Goal: Task Accomplishment & Management: Manage account settings

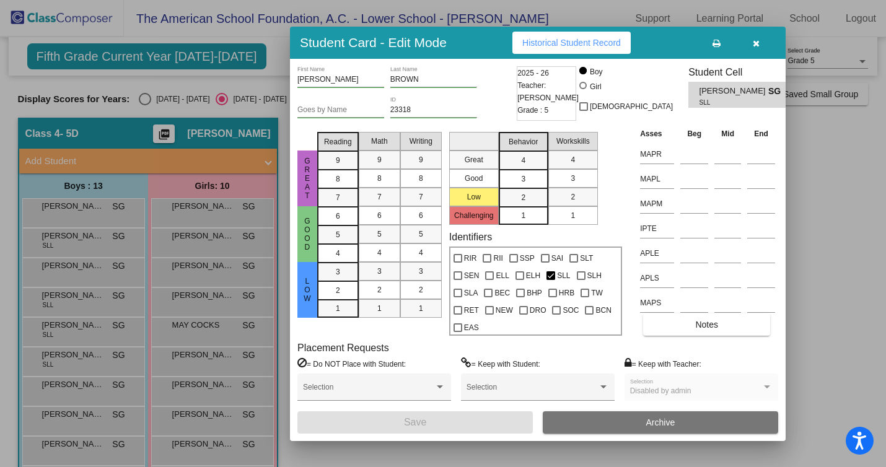
click at [316, 106] on input "Goes by Name" at bounding box center [341, 110] width 87 height 9
click at [600, 40] on span "Historical Student Record" at bounding box center [572, 43] width 99 height 10
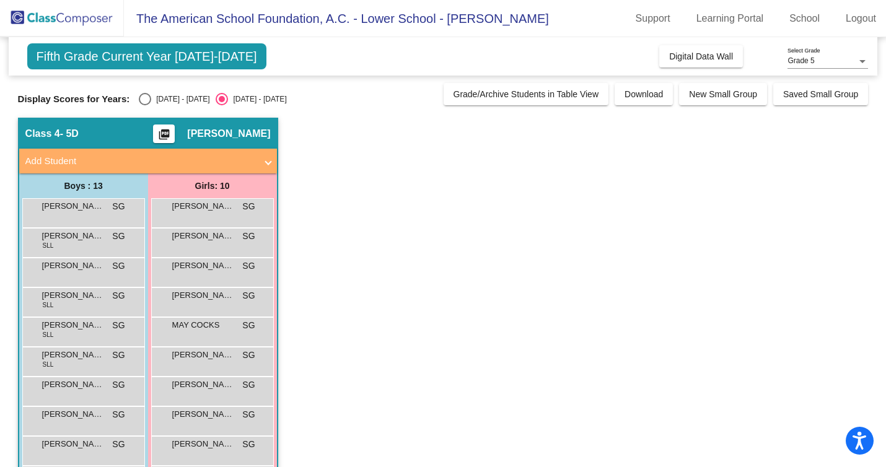
click at [148, 96] on div "Select an option" at bounding box center [145, 99] width 12 height 12
click at [145, 105] on input "[DATE] - [DATE]" at bounding box center [144, 105] width 1 height 1
radio input "true"
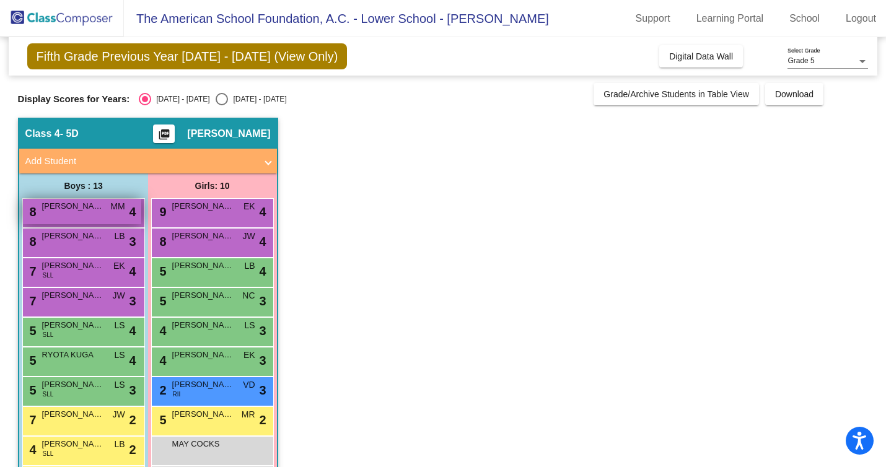
click at [81, 208] on span "[PERSON_NAME]" at bounding box center [73, 206] width 62 height 12
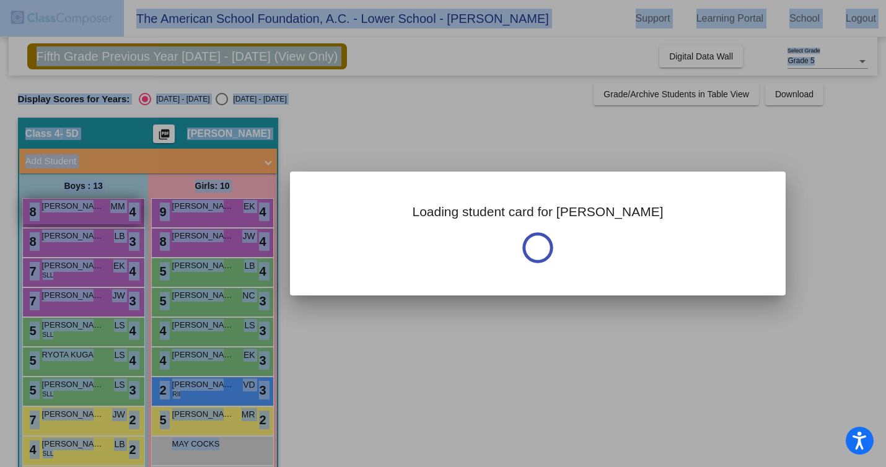
click at [81, 208] on div at bounding box center [443, 233] width 886 height 467
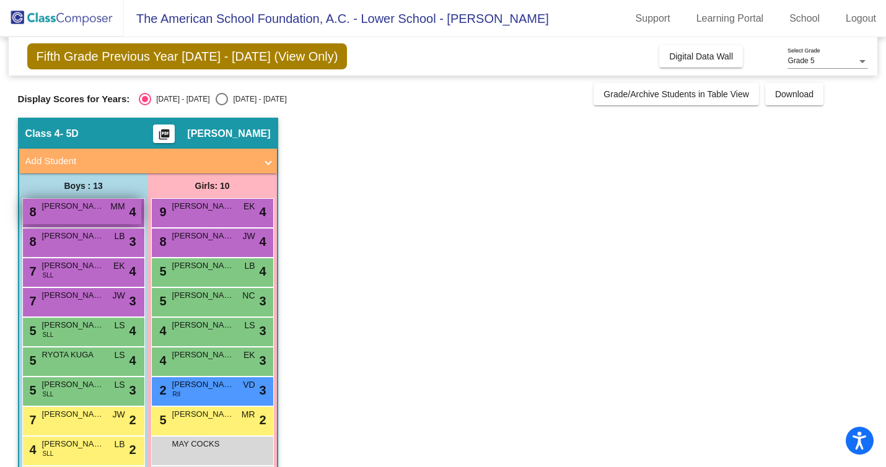
click at [81, 208] on span "[PERSON_NAME]" at bounding box center [73, 206] width 62 height 12
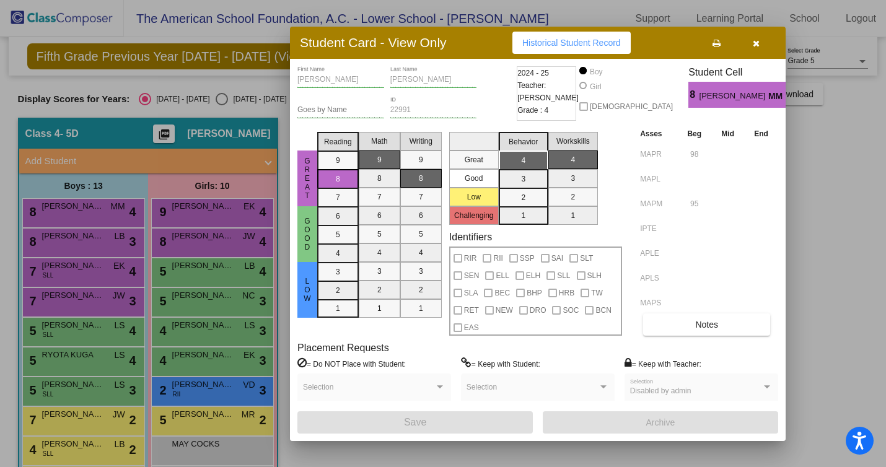
click at [756, 42] on icon "button" at bounding box center [756, 43] width 7 height 9
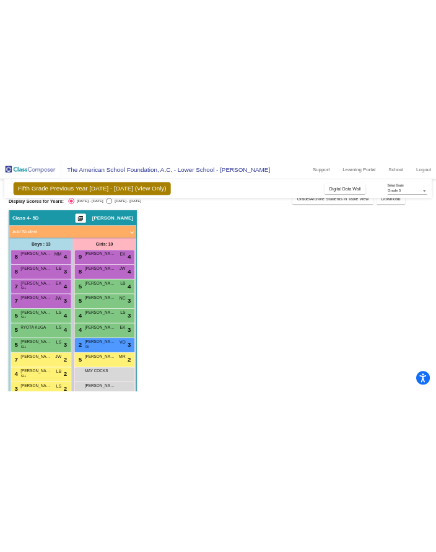
scroll to position [16, 0]
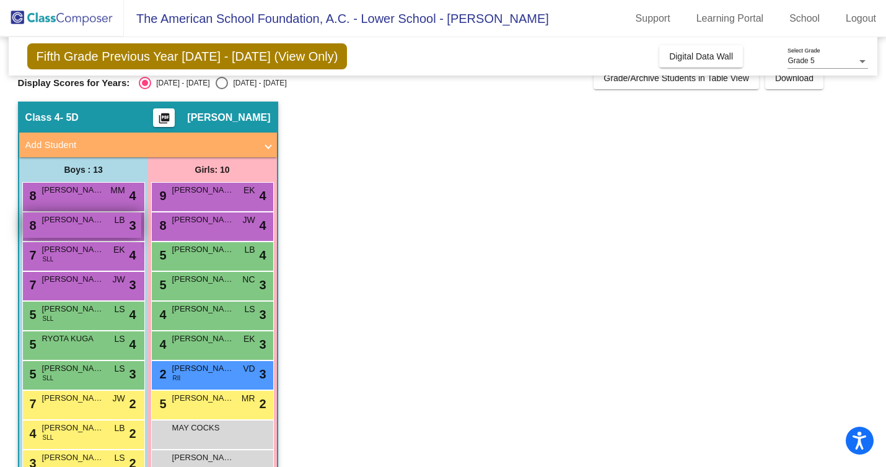
click at [111, 223] on div "8 [PERSON_NAME] LB lock do_not_disturb_alt 3" at bounding box center [82, 225] width 118 height 25
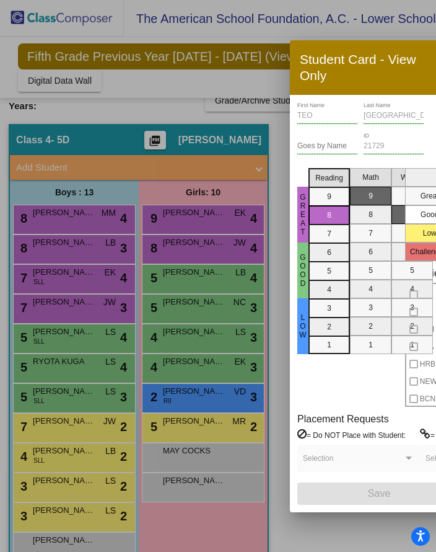
scroll to position [0, 22]
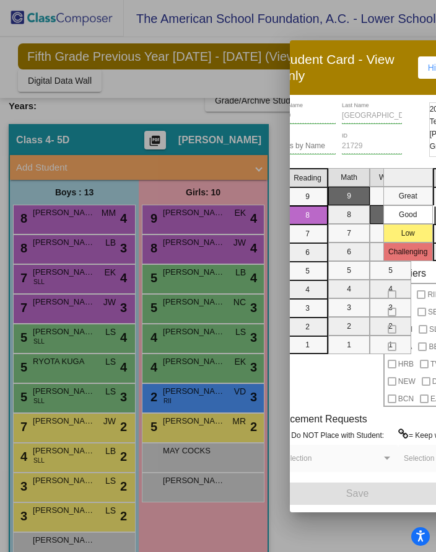
click at [68, 241] on div at bounding box center [218, 276] width 436 height 552
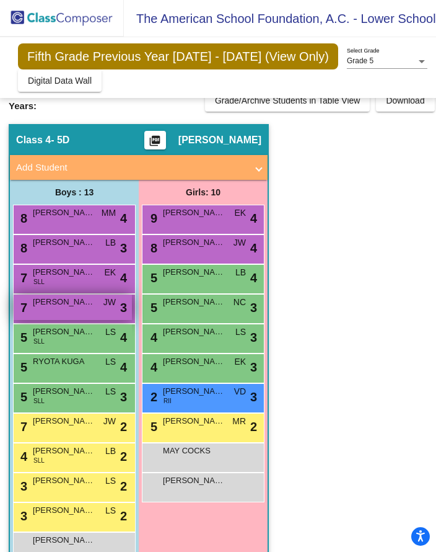
click at [79, 308] on div "7 [PERSON_NAME] JW lock do_not_disturb_alt 3" at bounding box center [73, 306] width 118 height 25
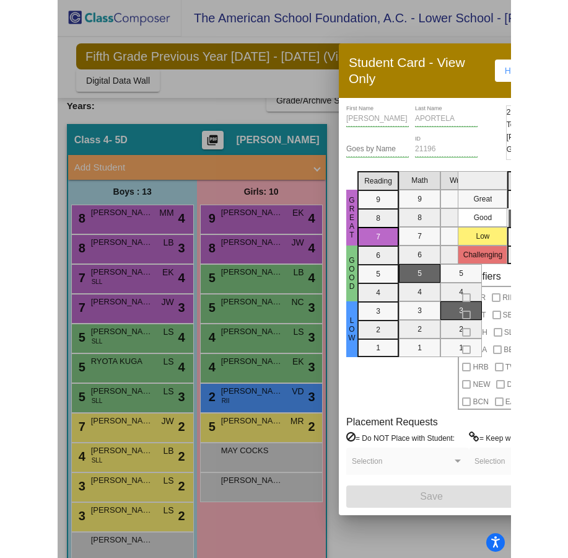
scroll to position [16, 0]
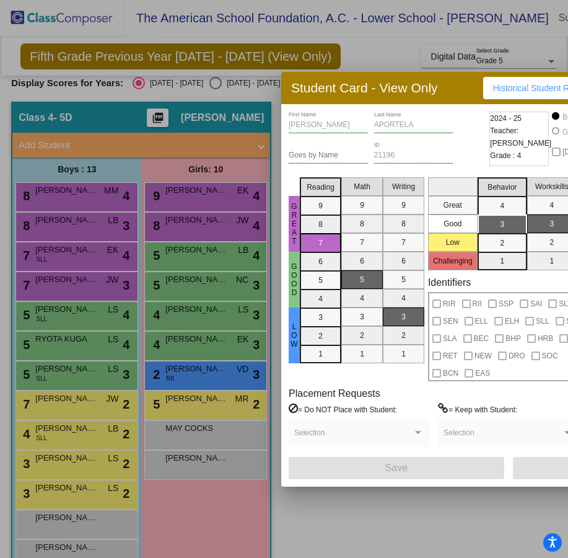
click at [210, 262] on div at bounding box center [284, 279] width 568 height 558
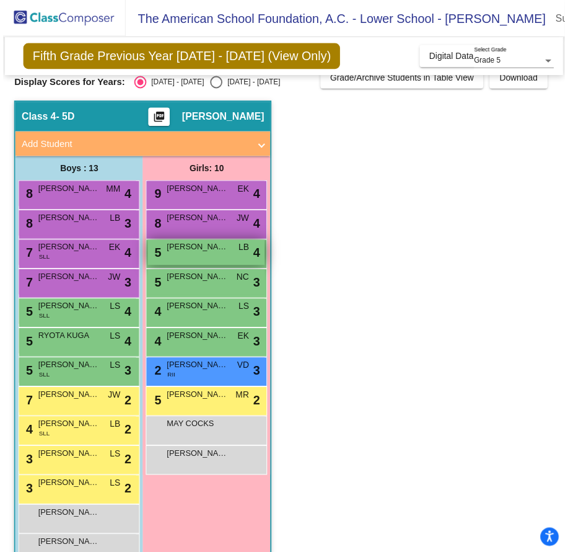
scroll to position [0, 0]
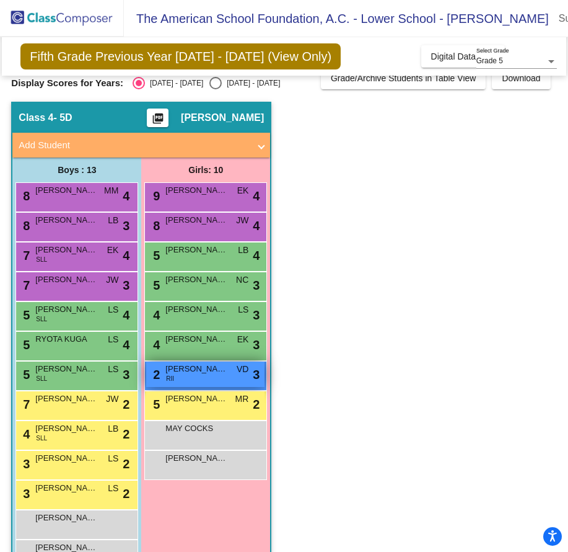
click at [190, 376] on div "2 [PERSON_NAME] RII VD lock do_not_disturb_alt 3" at bounding box center [205, 373] width 118 height 25
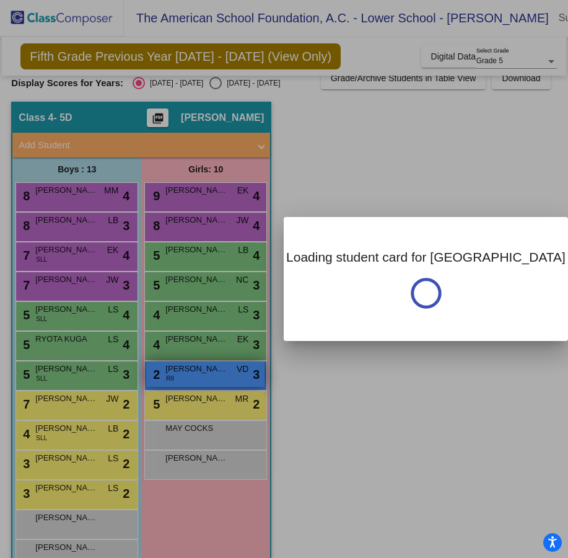
click at [190, 376] on div at bounding box center [284, 279] width 568 height 558
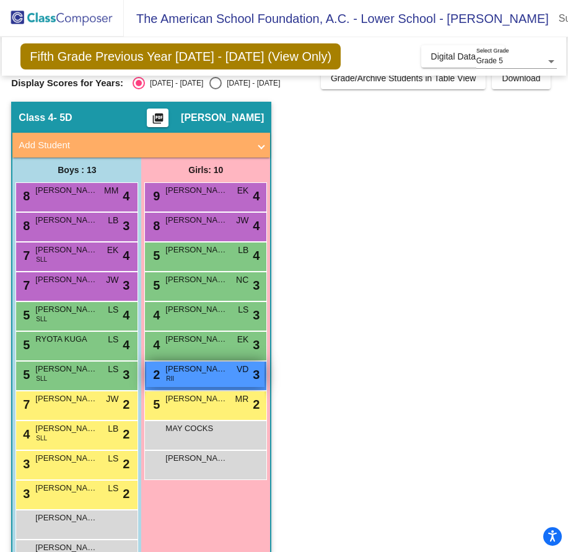
click at [190, 376] on div "2 [PERSON_NAME] RII VD lock do_not_disturb_alt 3" at bounding box center [205, 373] width 118 height 25
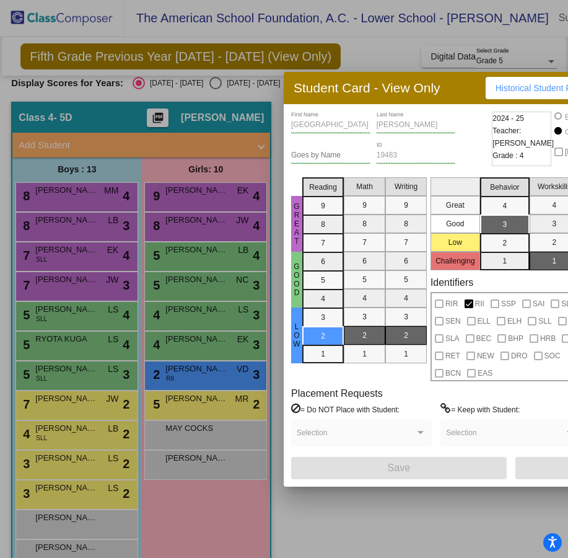
click at [89, 229] on div at bounding box center [284, 279] width 568 height 558
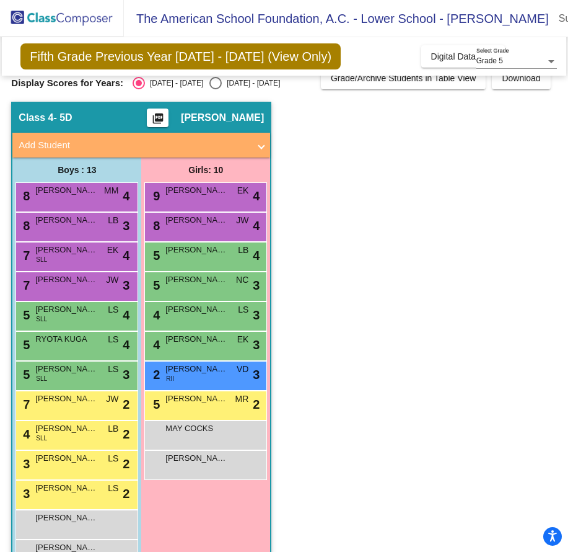
click at [89, 229] on div "8 [PERSON_NAME] LB lock do_not_disturb_alt 3" at bounding box center [75, 225] width 118 height 25
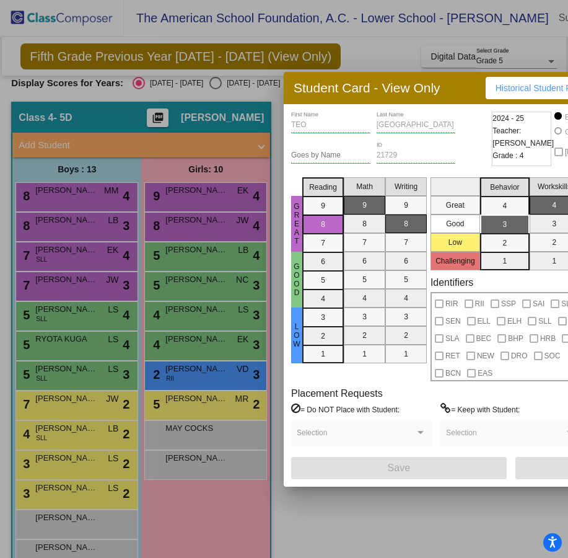
click at [86, 255] on div at bounding box center [284, 279] width 568 height 558
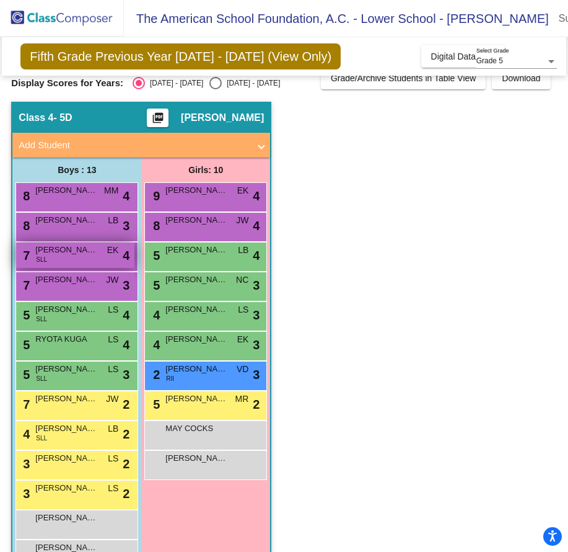
click at [85, 255] on span "[PERSON_NAME]" at bounding box center [66, 250] width 62 height 12
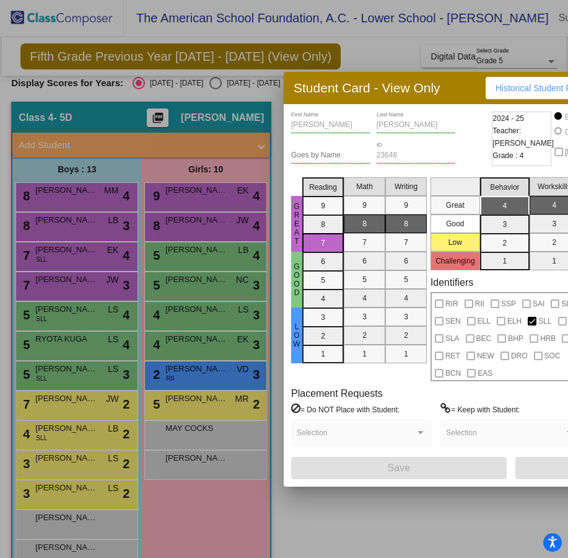
click at [99, 467] on div at bounding box center [284, 279] width 568 height 558
click at [99, 467] on div "3 [PERSON_NAME] LS lock do_not_disturb_alt 2" at bounding box center [75, 463] width 118 height 25
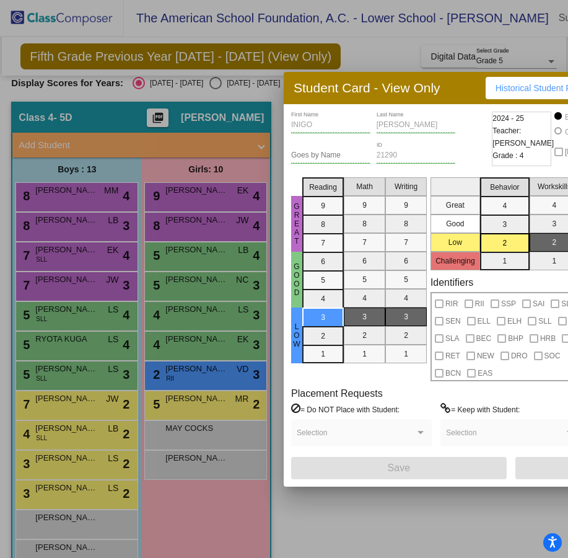
click at [223, 411] on div at bounding box center [284, 279] width 568 height 558
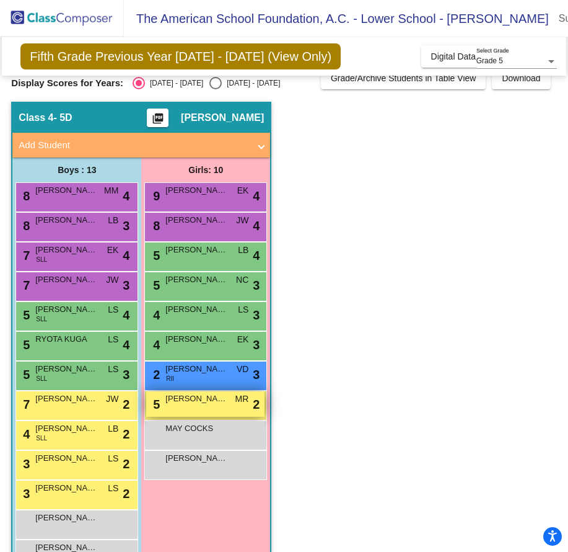
click at [223, 411] on div "5 [PERSON_NAME] MR [PERSON_NAME] do_not_disturb_alt 2" at bounding box center [205, 403] width 118 height 25
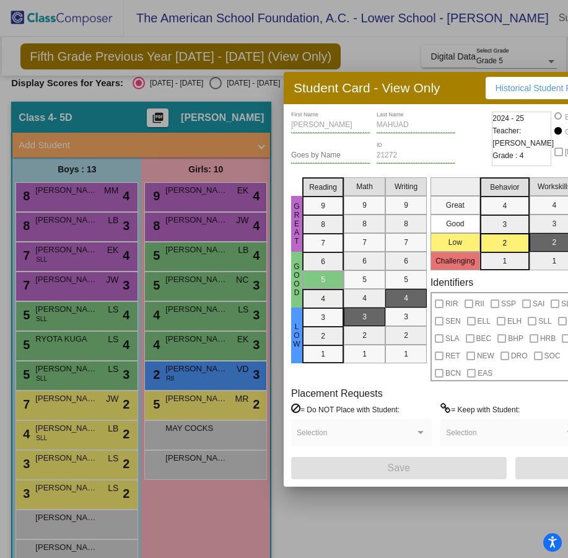
click at [223, 283] on div at bounding box center [284, 279] width 568 height 558
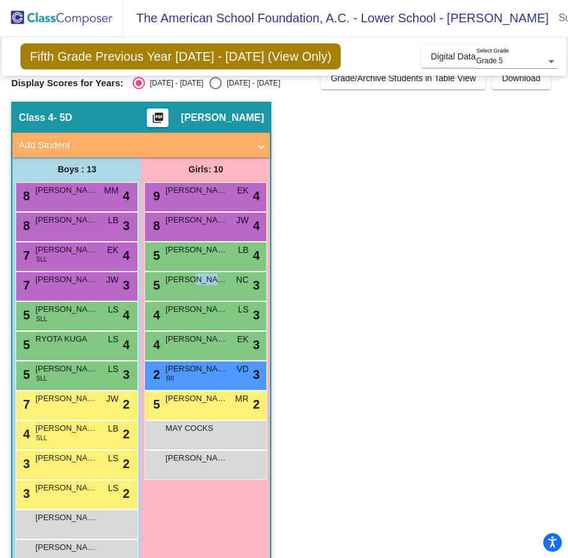
click at [223, 283] on span "[PERSON_NAME]" at bounding box center [197, 279] width 62 height 12
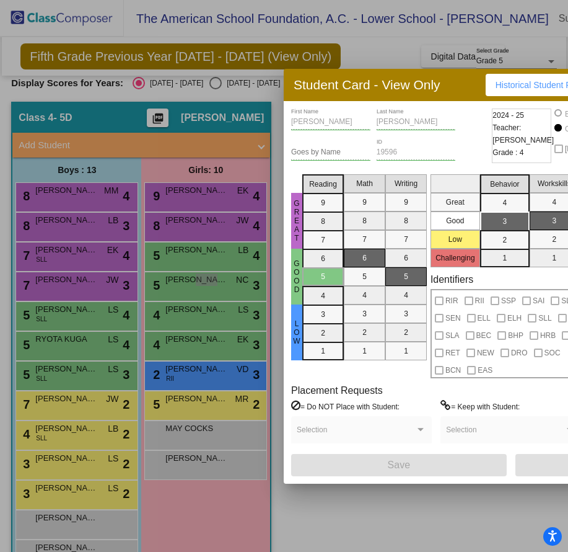
scroll to position [6, 0]
click at [200, 142] on div at bounding box center [284, 276] width 568 height 552
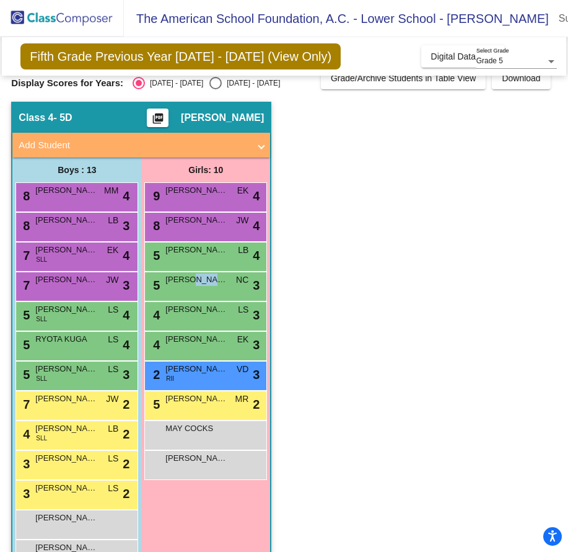
click at [210, 79] on div "Select an option" at bounding box center [216, 83] width 12 height 12
click at [215, 89] on input "[DATE] - [DATE]" at bounding box center [215, 89] width 1 height 1
radio input "true"
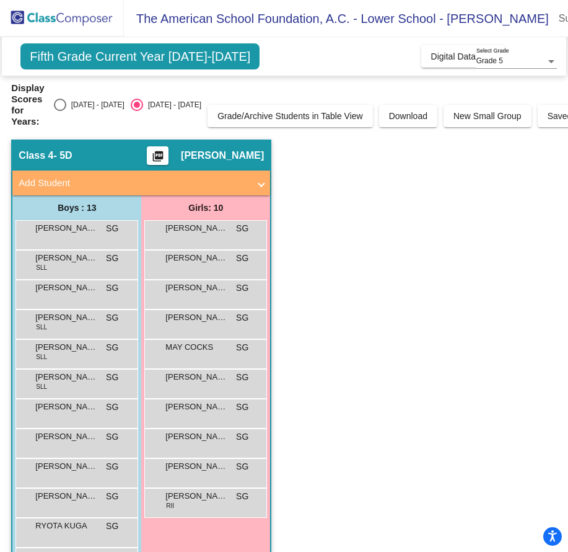
scroll to position [0, 0]
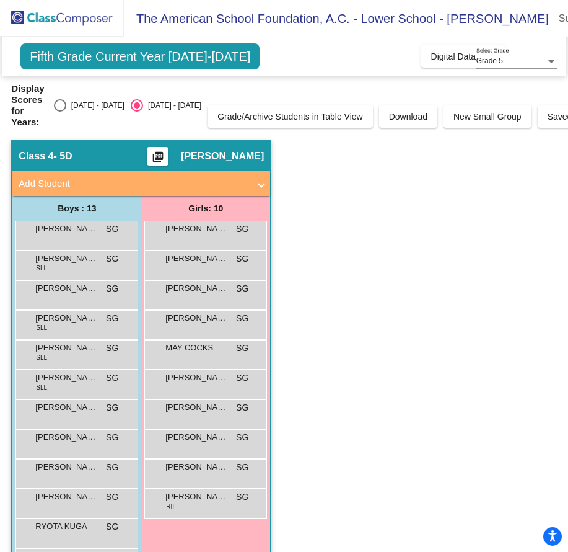
click at [58, 99] on div "Select an option" at bounding box center [60, 105] width 12 height 12
click at [60, 112] on input "[DATE] - [DATE]" at bounding box center [60, 112] width 1 height 1
radio input "true"
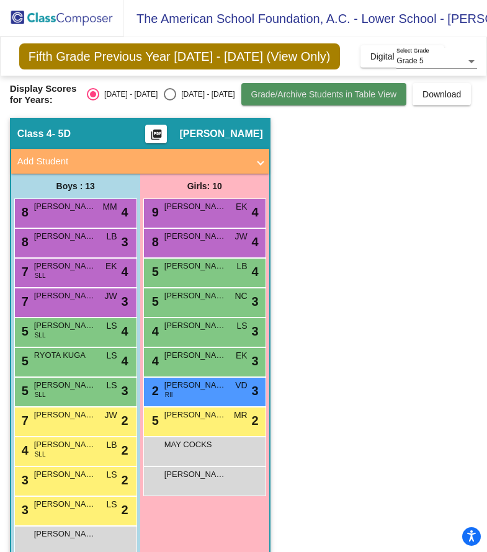
click at [251, 91] on span "Grade/Archive Students in Table View" at bounding box center [324, 94] width 146 height 10
